Goal: Task Accomplishment & Management: Use online tool/utility

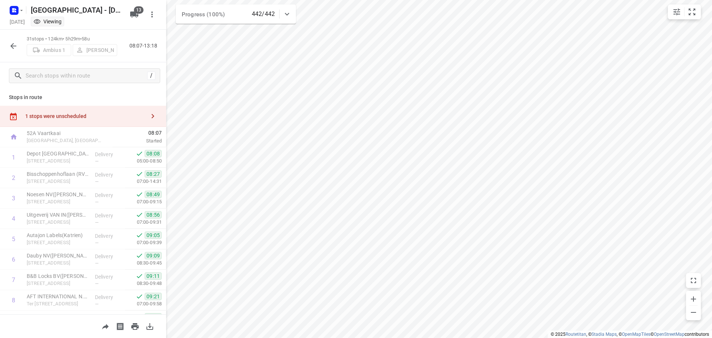
click at [12, 45] on icon "button" at bounding box center [13, 46] width 6 height 6
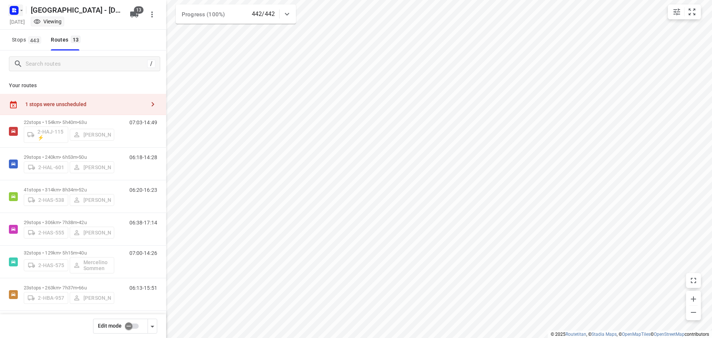
click at [18, 12] on rect "button" at bounding box center [14, 10] width 9 height 9
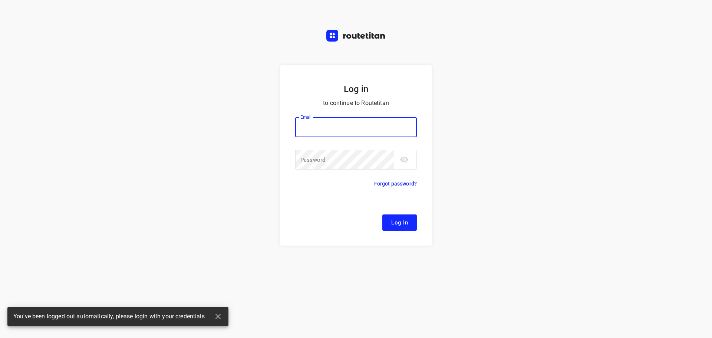
type input "[EMAIL_ADDRESS][DOMAIN_NAME]"
click at [386, 219] on button "Log In" at bounding box center [399, 222] width 34 height 16
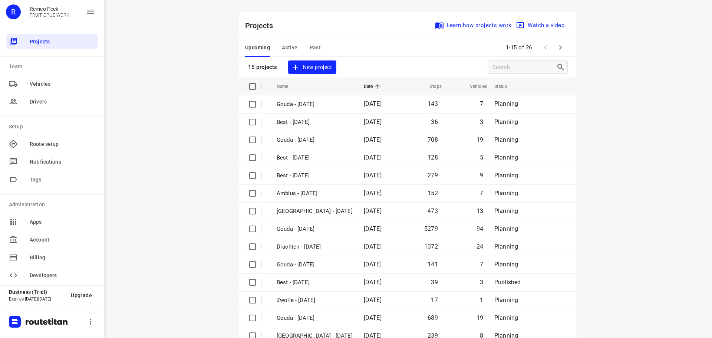
click at [286, 45] on span "Active" at bounding box center [290, 47] width 16 height 9
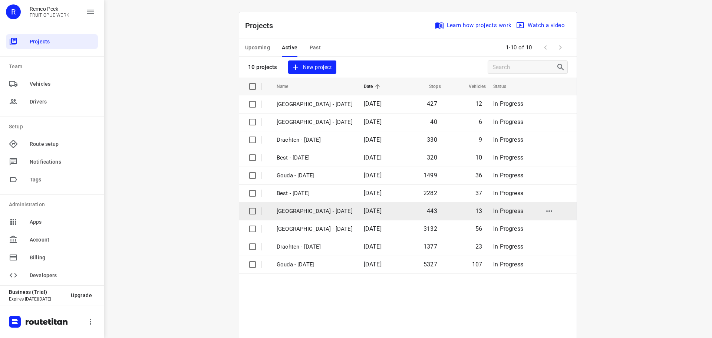
click at [294, 211] on p "[GEOGRAPHIC_DATA] - [DATE]" at bounding box center [315, 211] width 76 height 9
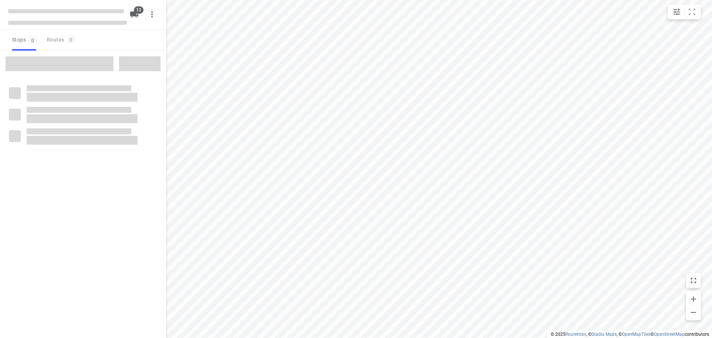
checkbox input "true"
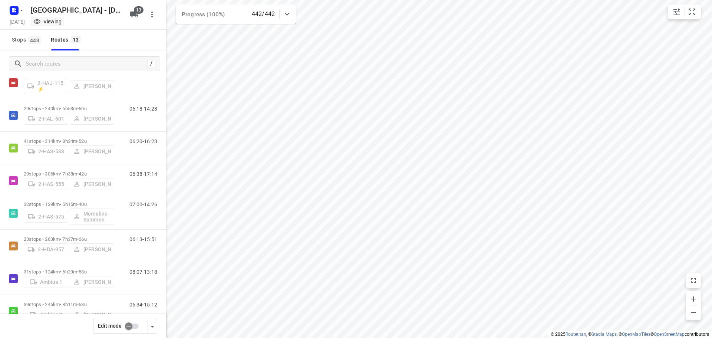
scroll to position [222, 0]
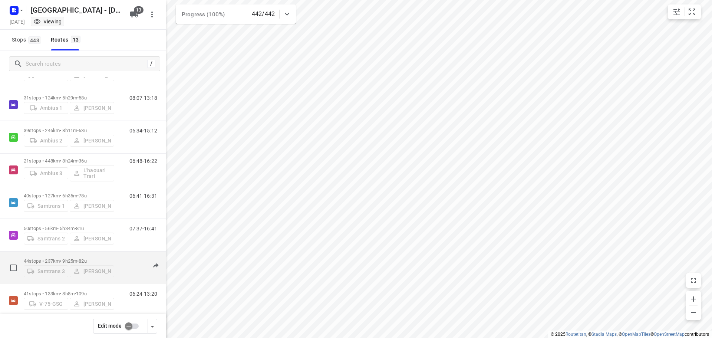
click at [63, 259] on p "44 stops • 237km • 9h25m • 82u" at bounding box center [69, 261] width 90 height 6
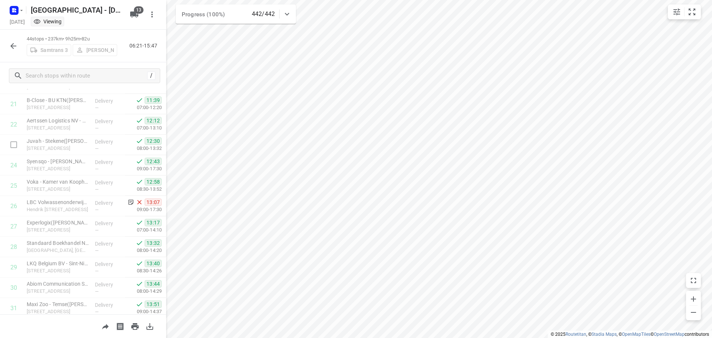
scroll to position [482, 0]
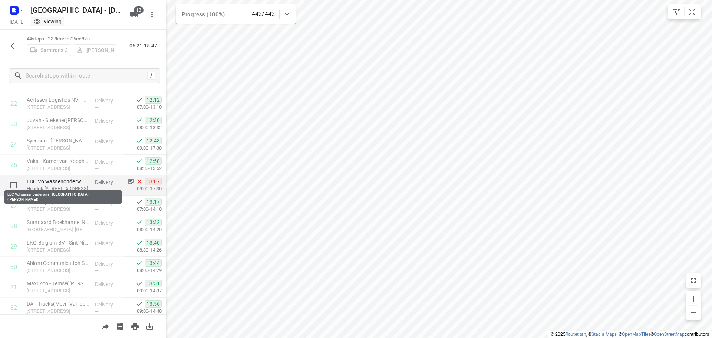
click at [51, 180] on p "LBC Volwassenonderwijs - [GEOGRAPHIC_DATA]([PERSON_NAME])" at bounding box center [58, 181] width 62 height 7
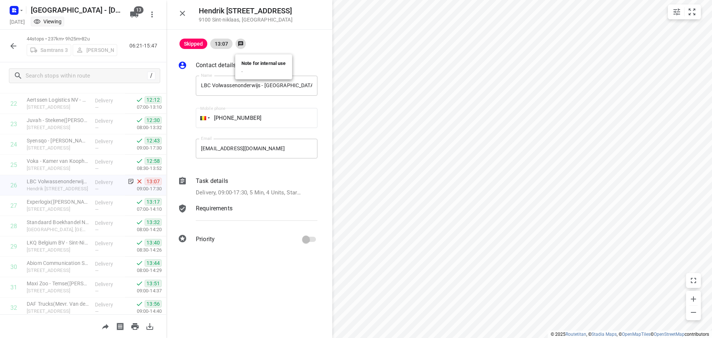
click at [238, 44] on div at bounding box center [240, 44] width 10 height 10
click at [181, 10] on icon "button" at bounding box center [182, 13] width 9 height 9
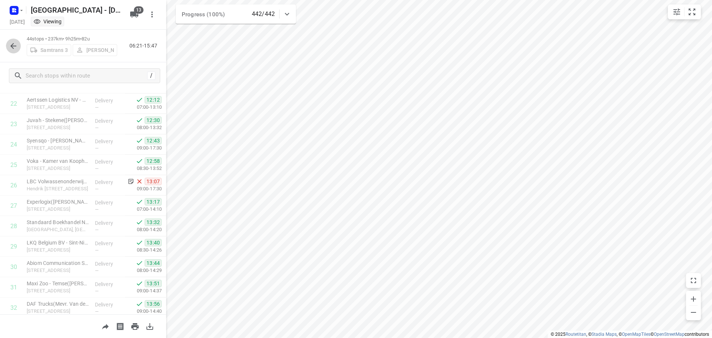
click at [13, 44] on icon "button" at bounding box center [13, 46] width 9 height 9
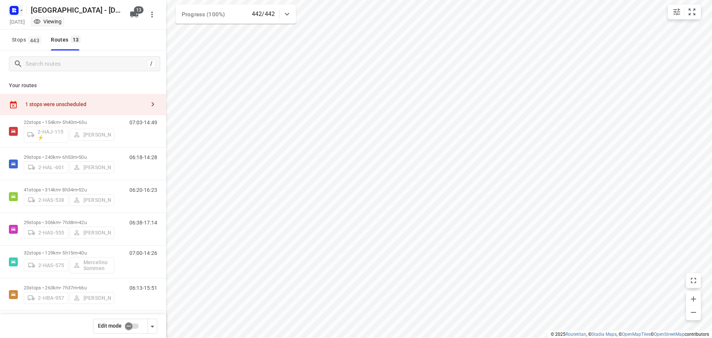
click at [22, 10] on icon "button" at bounding box center [22, 10] width 6 height 6
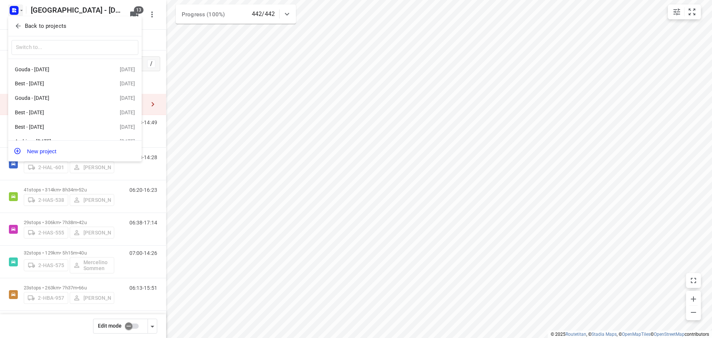
click at [34, 26] on p "Back to projects" at bounding box center [46, 26] width 42 height 9
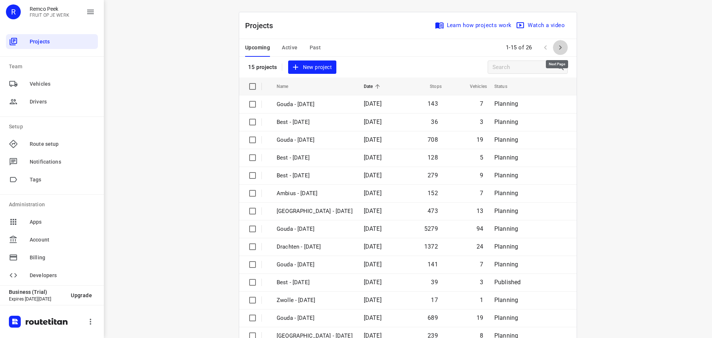
click at [559, 46] on icon "button" at bounding box center [560, 47] width 9 height 9
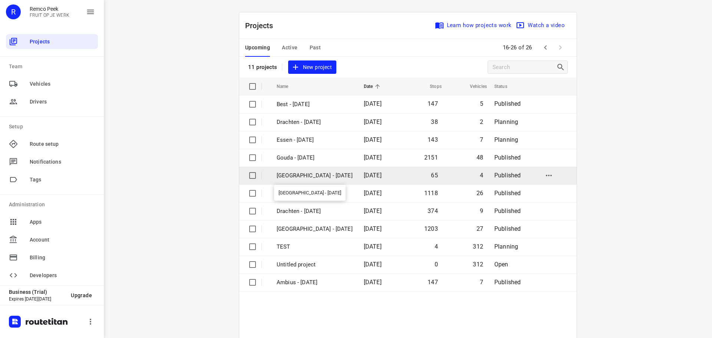
click at [301, 171] on p "[GEOGRAPHIC_DATA] - [DATE]" at bounding box center [315, 175] width 76 height 9
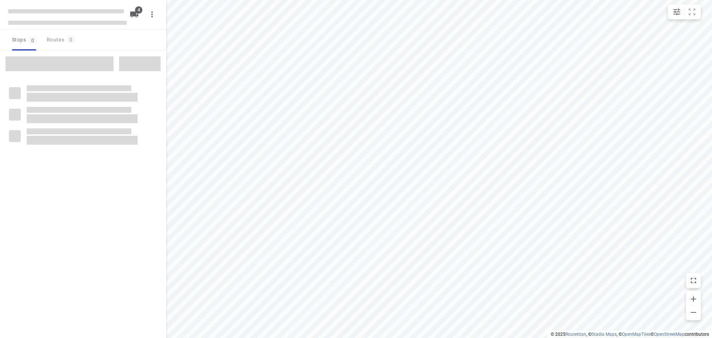
checkbox input "true"
